Goal: Information Seeking & Learning: Learn about a topic

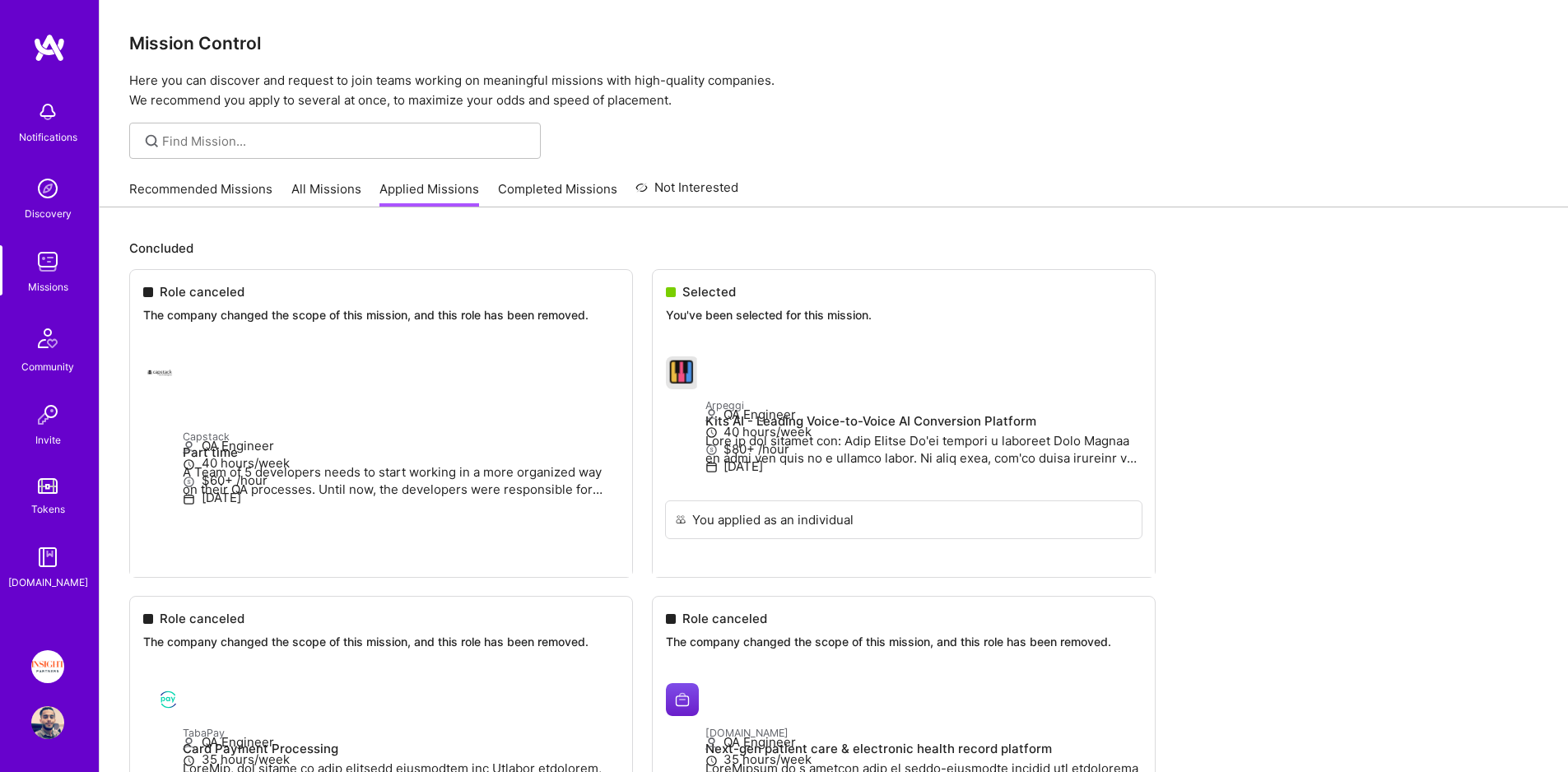
click at [173, 193] on link "Recommended Missions" at bounding box center [200, 193] width 143 height 27
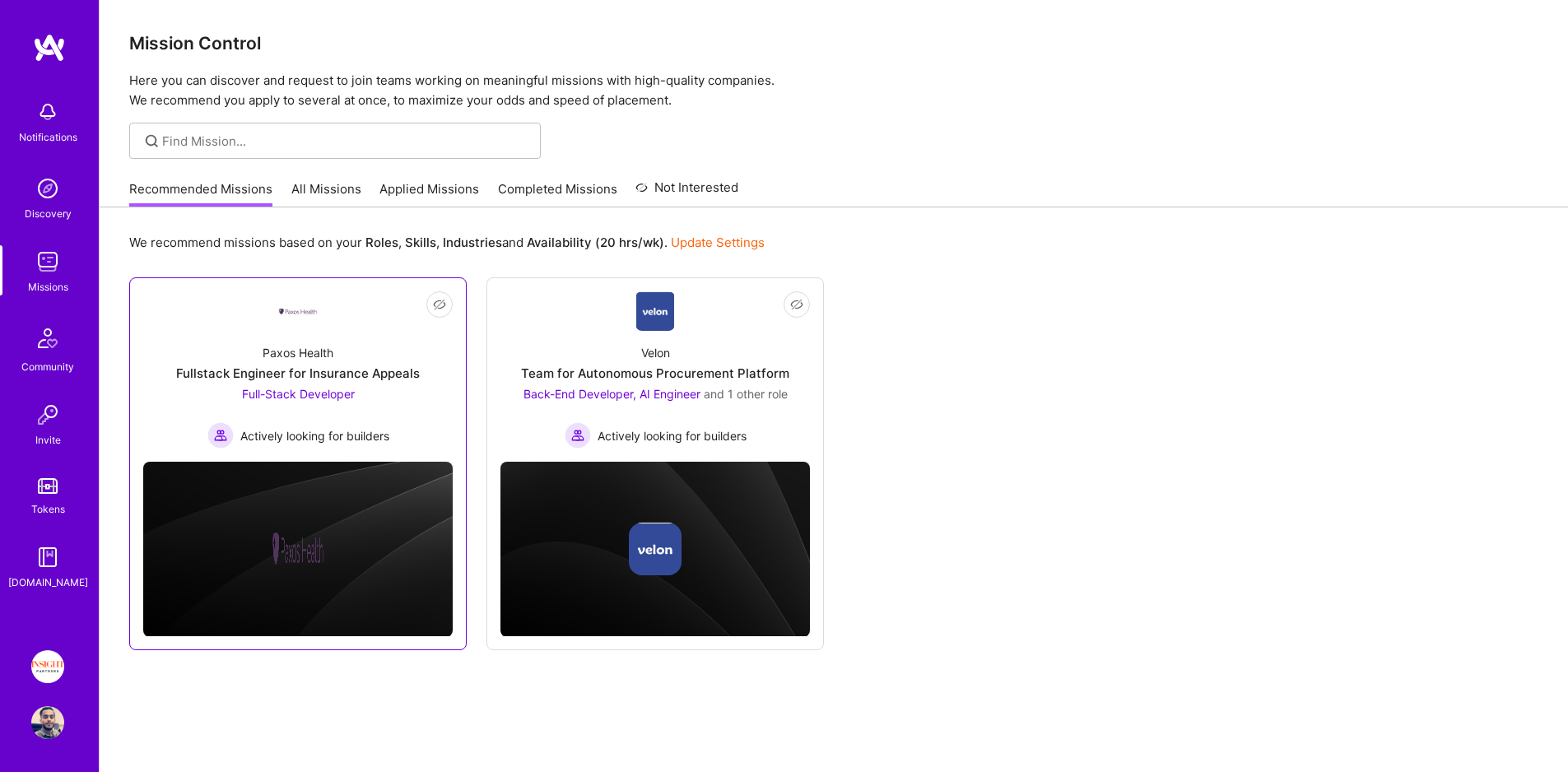
click at [324, 336] on div "Paxos Health Fullstack Engineer for Insurance Appeals Full-Stack Developer Acti…" at bounding box center [297, 389] width 310 height 118
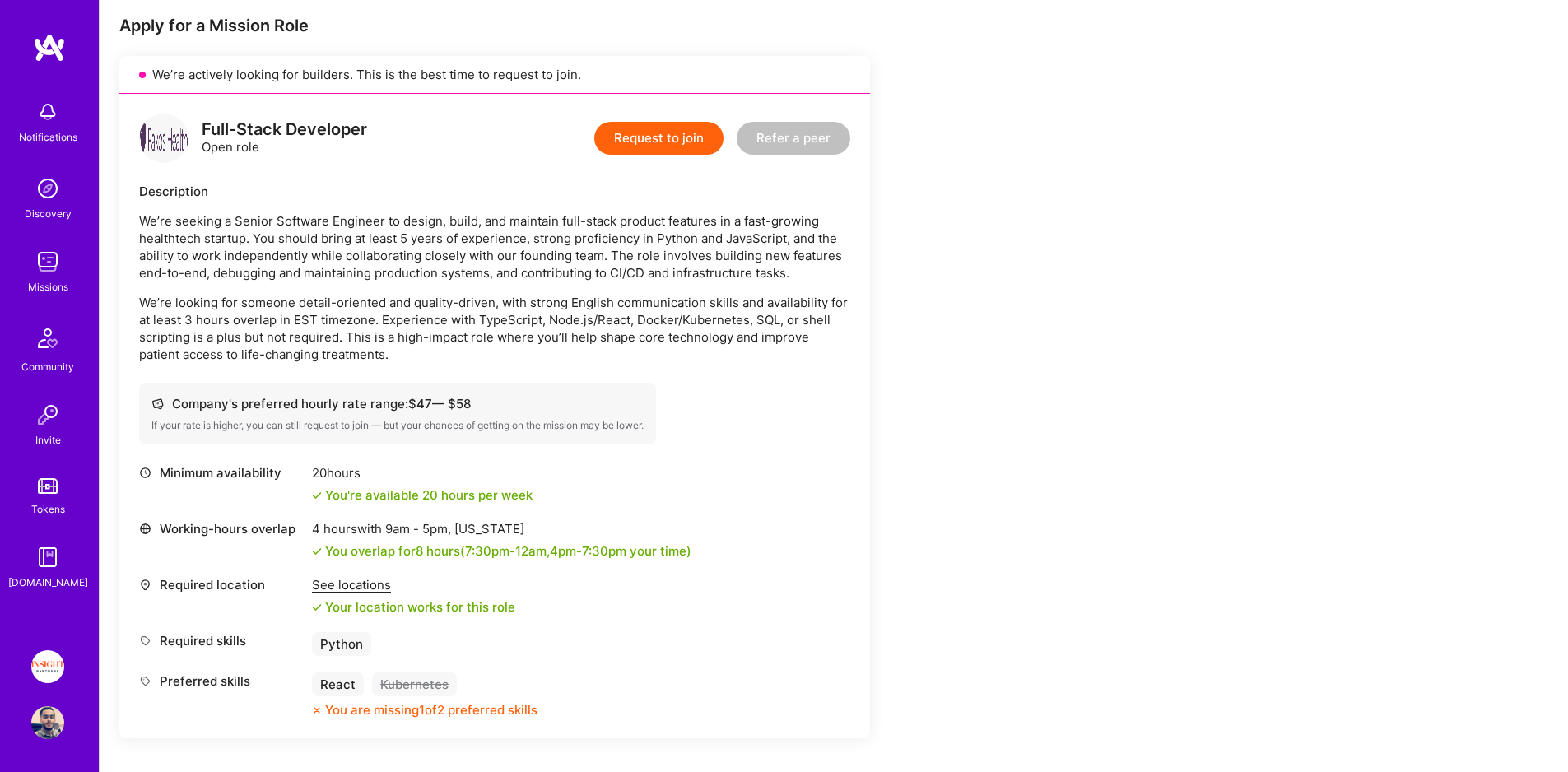
scroll to position [327, 0]
click at [616, 220] on p "We’re seeking a Senior Software Engineer to design, build, and maintain full-st…" at bounding box center [495, 249] width 711 height 69
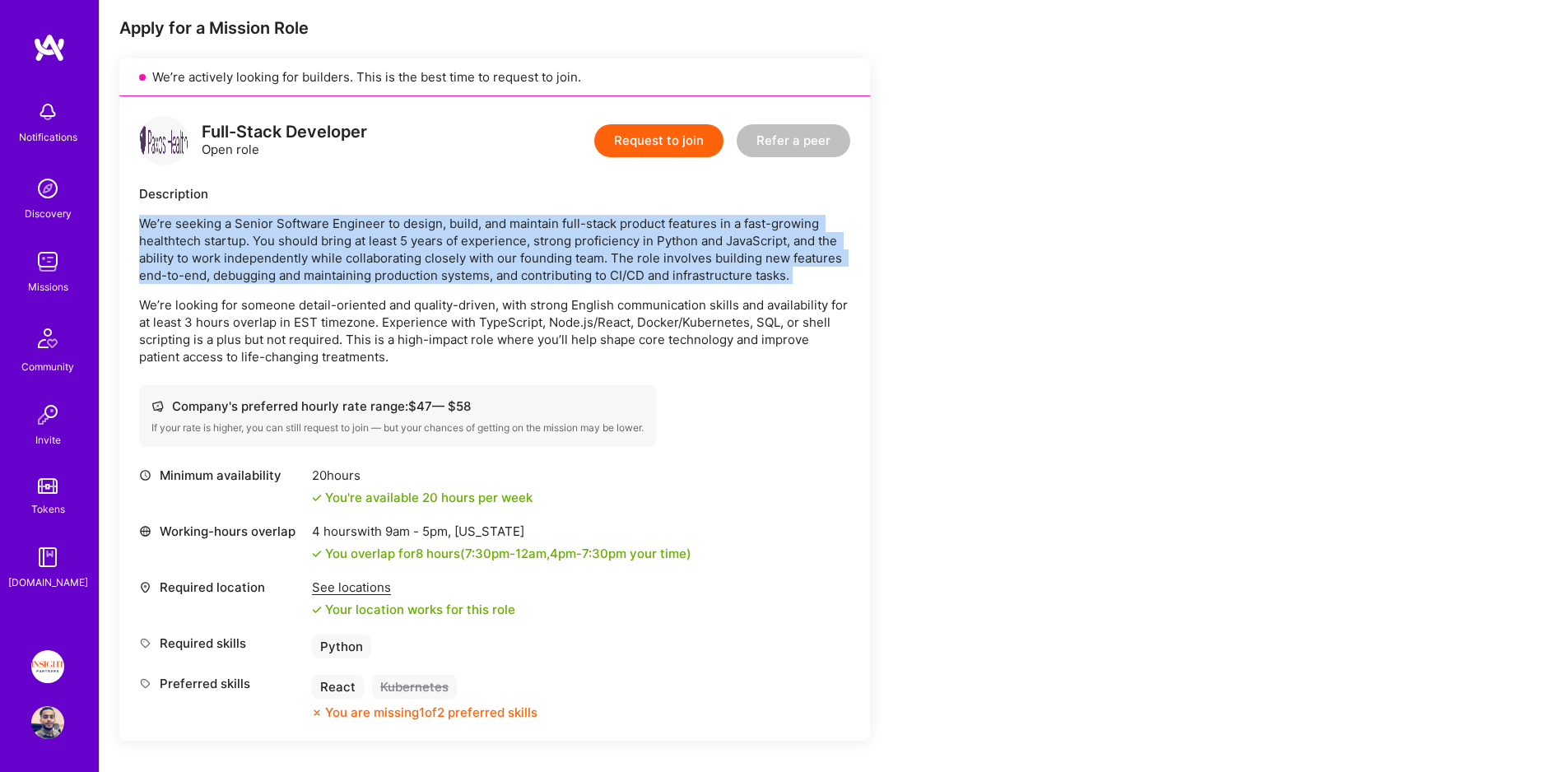
click at [616, 220] on p "We’re seeking a Senior Software Engineer to design, build, and maintain full-st…" at bounding box center [495, 249] width 711 height 69
click at [193, 243] on p "We’re seeking a Senior Software Engineer to design, build, and maintain full-st…" at bounding box center [495, 249] width 711 height 69
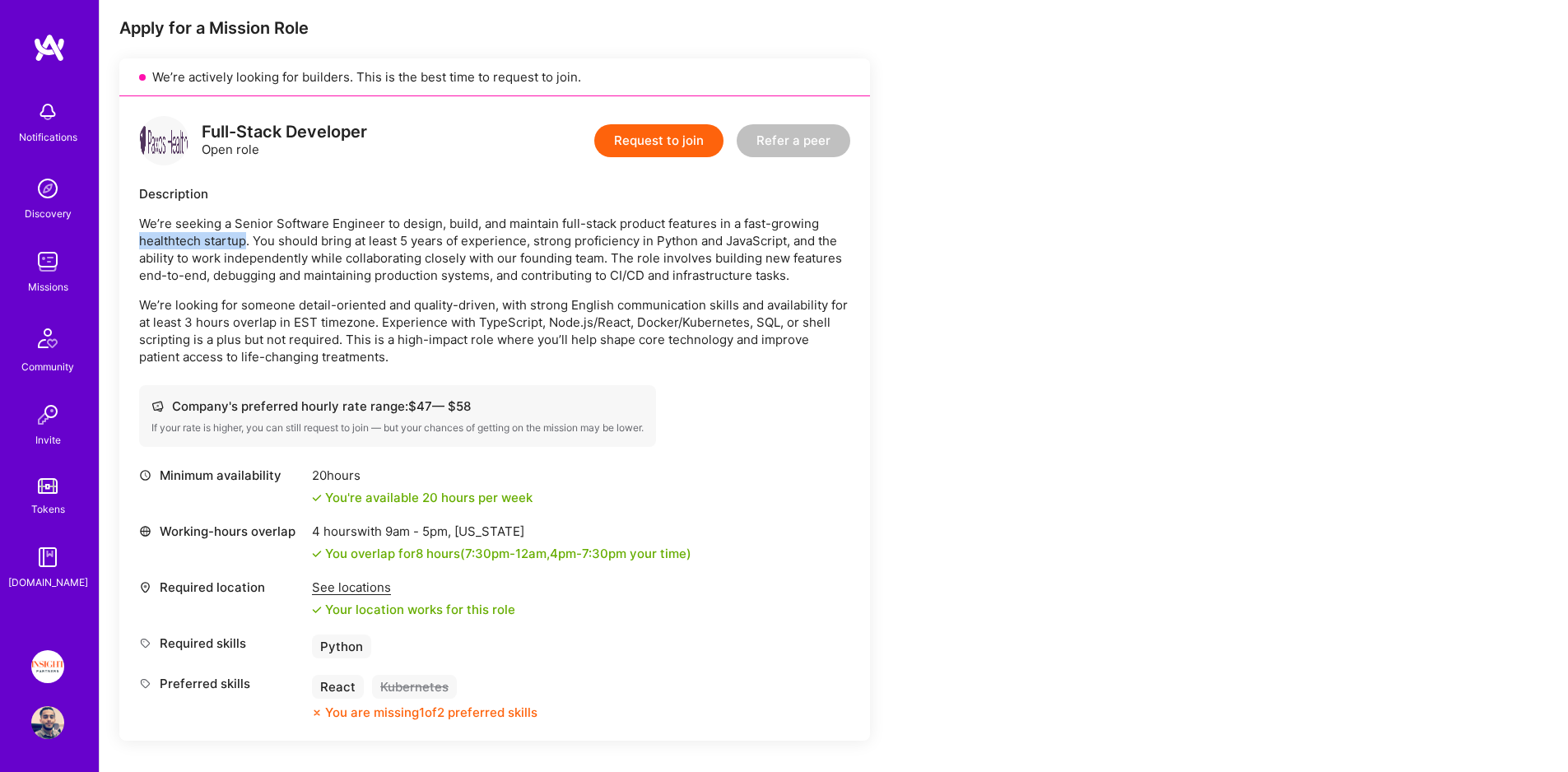
drag, startPoint x: 193, startPoint y: 243, endPoint x: 242, endPoint y: 241, distance: 49.0
click at [242, 241] on p "We’re seeking a Senior Software Engineer to design, build, and maintain full-st…" at bounding box center [495, 249] width 711 height 69
click at [273, 240] on p "We’re seeking a Senior Software Engineer to design, build, and maintain full-st…" at bounding box center [495, 249] width 711 height 69
drag, startPoint x: 273, startPoint y: 240, endPoint x: 496, endPoint y: 237, distance: 223.0
click at [496, 237] on p "We’re seeking a Senior Software Engineer to design, build, and maintain full-st…" at bounding box center [495, 249] width 711 height 69
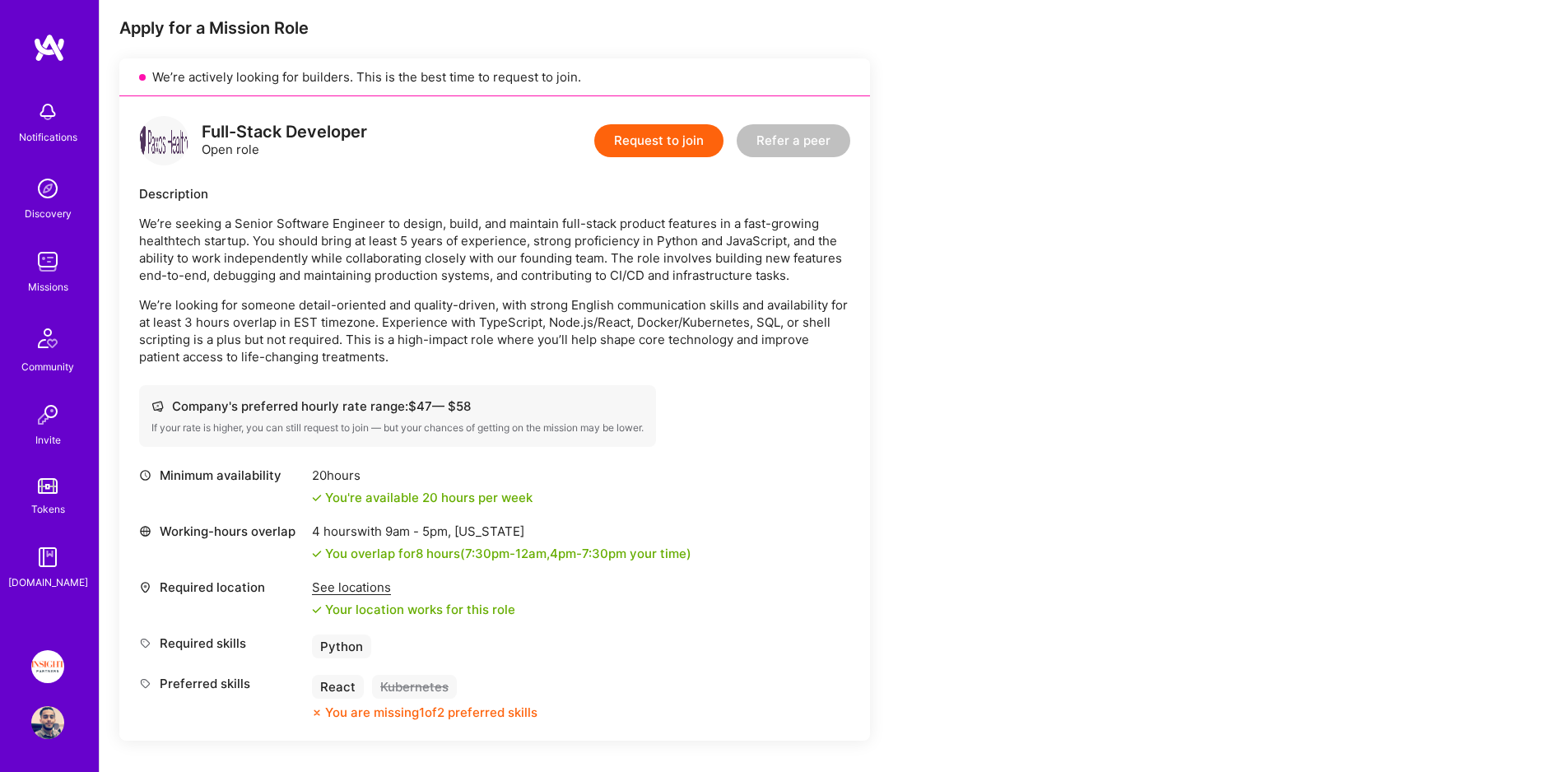
click at [544, 239] on p "We’re seeking a Senior Software Engineer to design, build, and maintain full-st…" at bounding box center [495, 249] width 711 height 69
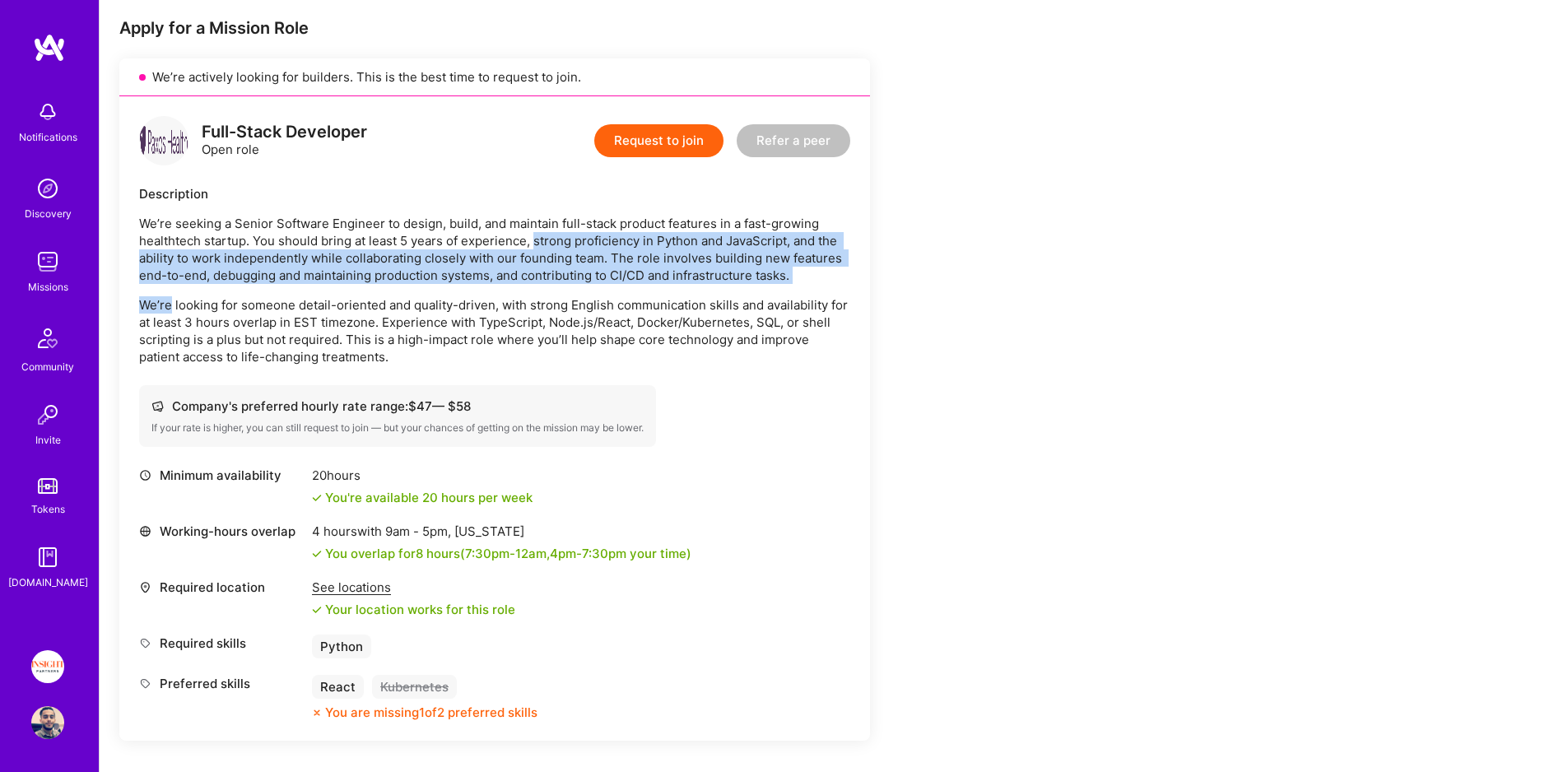
drag, startPoint x: 544, startPoint y: 239, endPoint x: 671, endPoint y: 284, distance: 134.7
click at [671, 284] on div "We’re seeking a Senior Software Engineer to design, build, and maintain full-st…" at bounding box center [495, 289] width 711 height 150
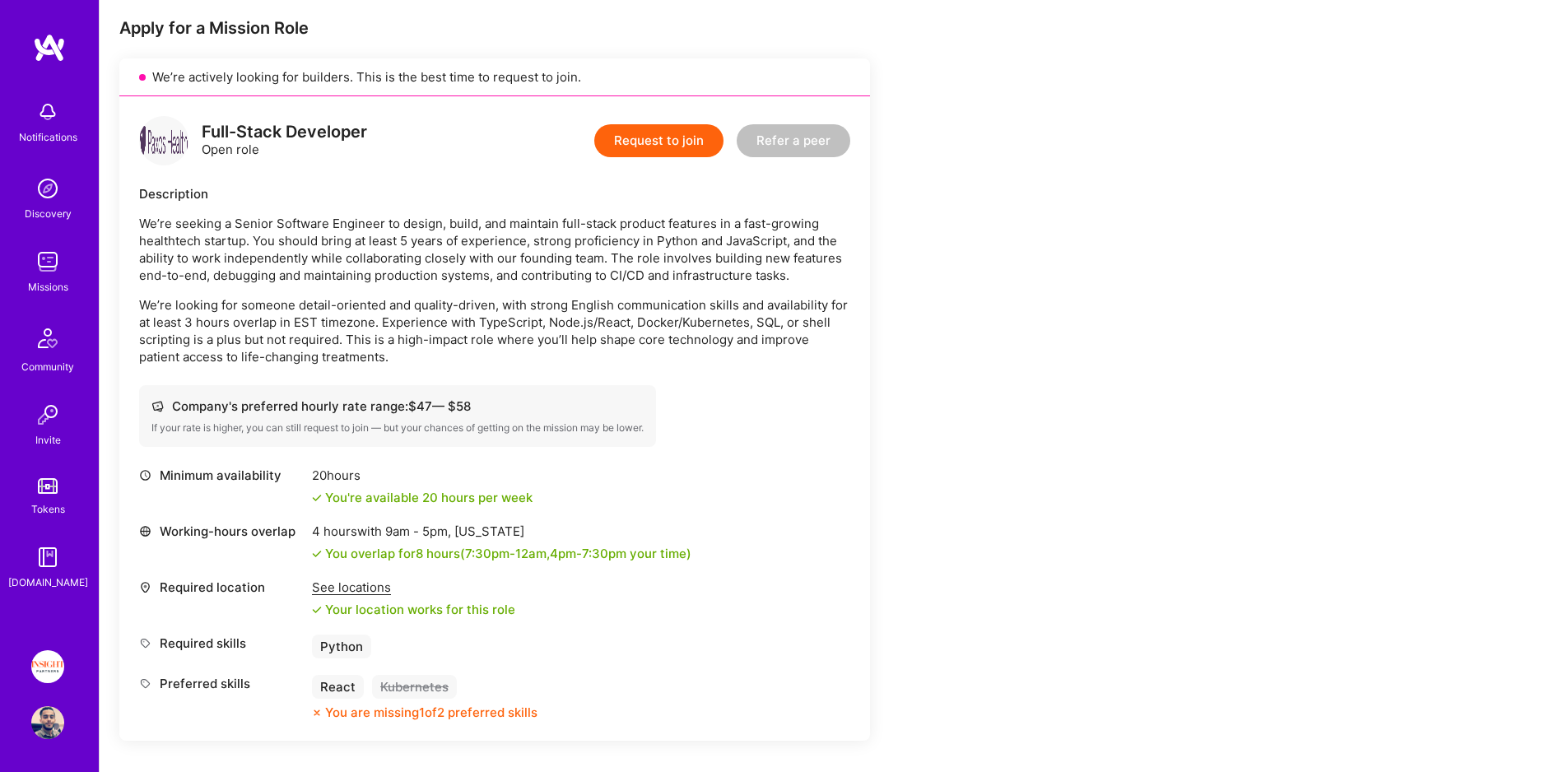
click at [276, 306] on p "We’re looking for someone detail-oriented and quality-driven, with strong Engli…" at bounding box center [495, 330] width 711 height 69
drag, startPoint x: 276, startPoint y: 306, endPoint x: 592, endPoint y: 310, distance: 316.0
click at [592, 310] on p "We’re looking for someone detail-oriented and quality-driven, with strong Engli…" at bounding box center [495, 330] width 711 height 69
click at [357, 324] on p "We’re looking for someone detail-oriented and quality-driven, with strong Engli…" at bounding box center [495, 330] width 711 height 69
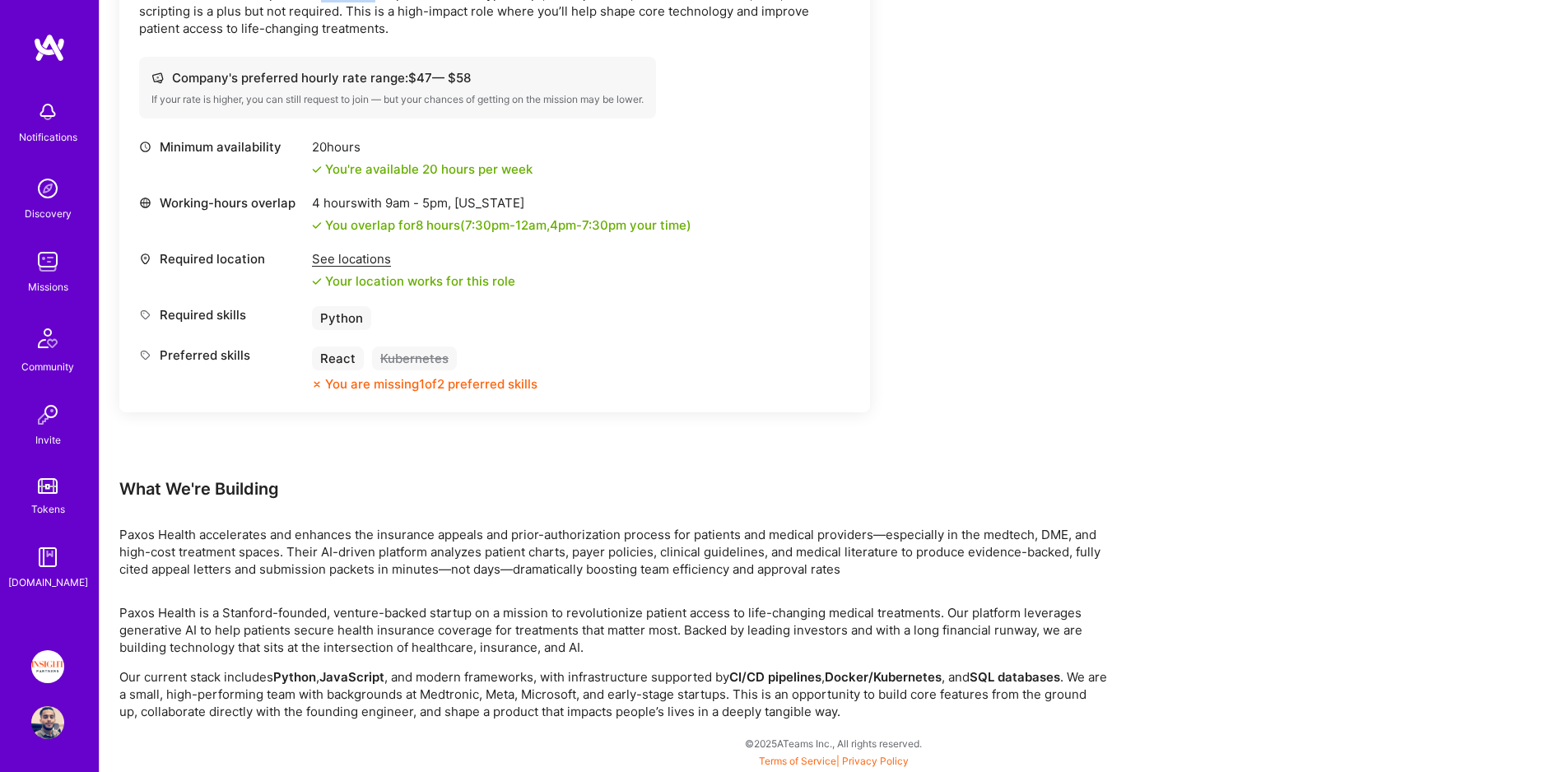
scroll to position [0, 0]
